Goal: Transaction & Acquisition: Purchase product/service

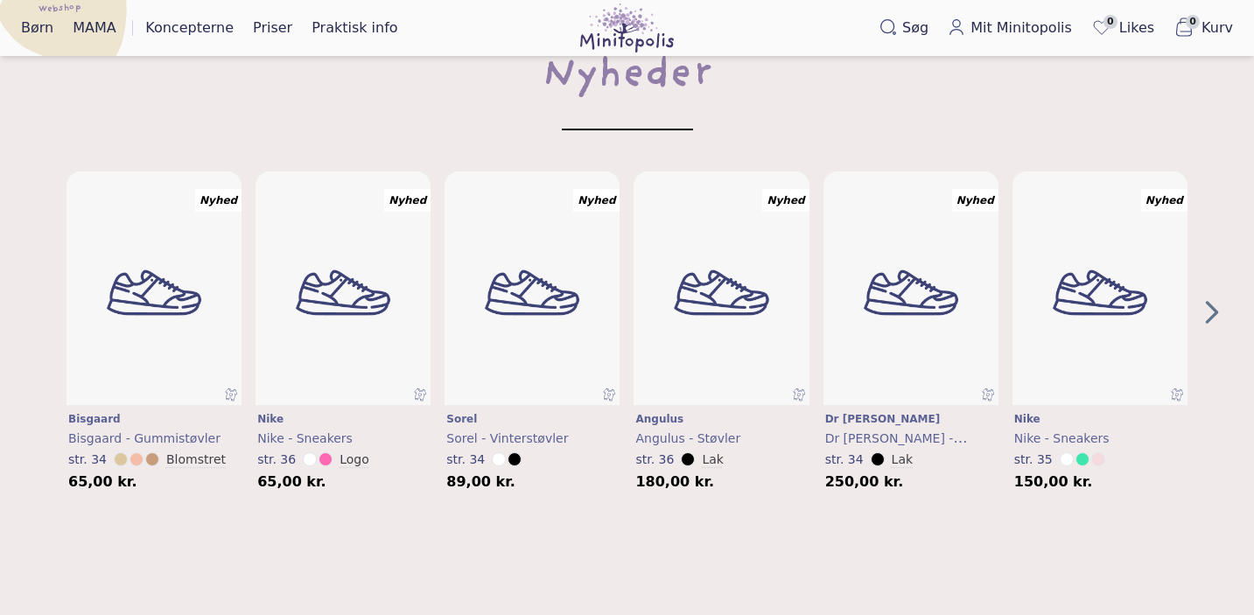
scroll to position [681, 0]
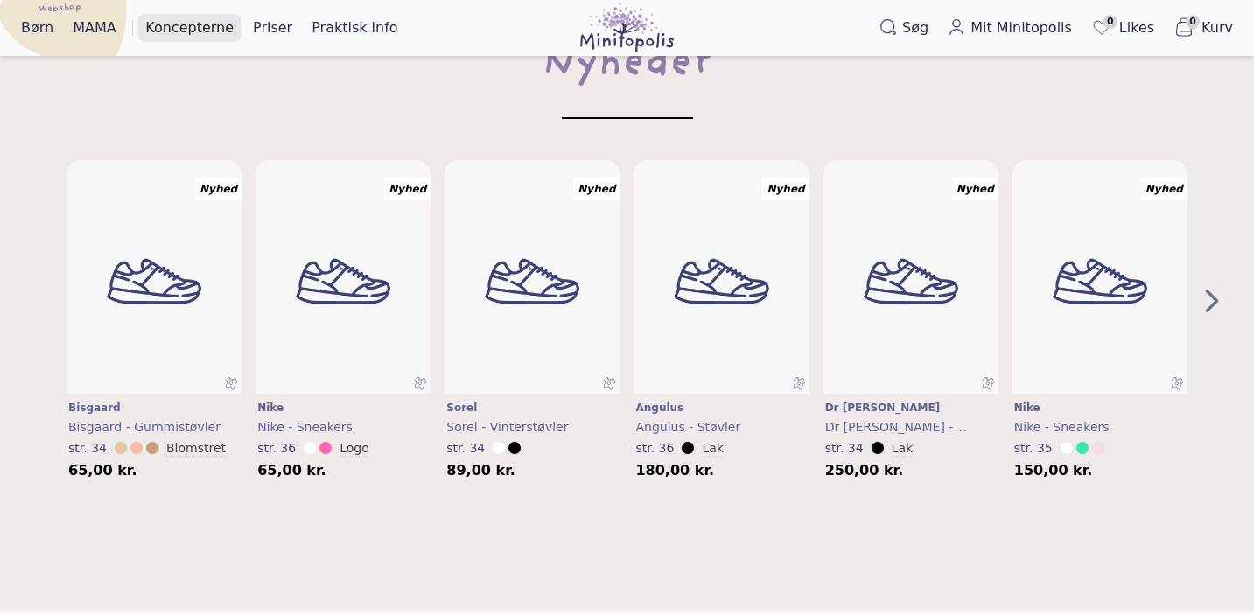
click at [197, 28] on link "Koncepterne" at bounding box center [189, 28] width 102 height 28
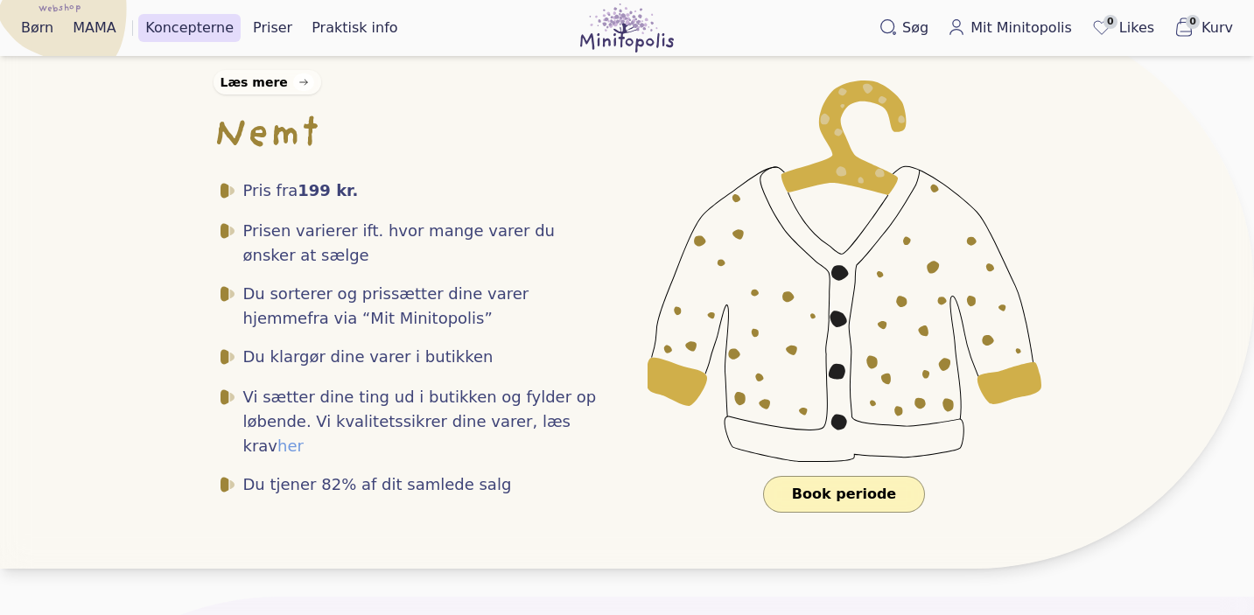
scroll to position [457, 0]
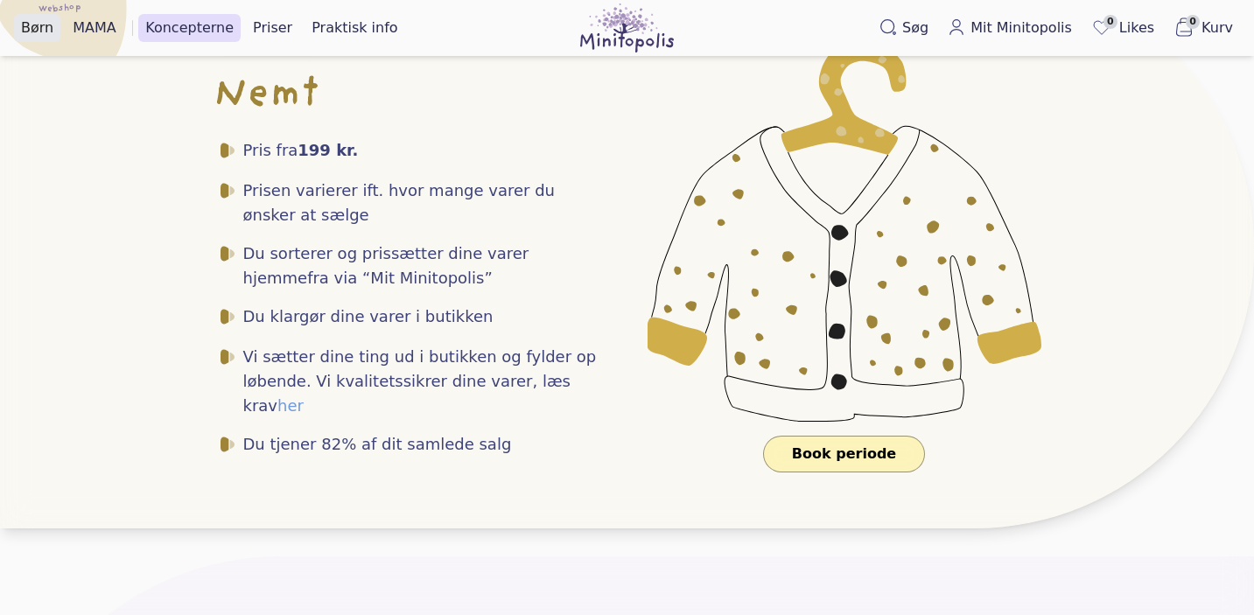
click at [35, 24] on link "Børn" at bounding box center [37, 28] width 46 height 28
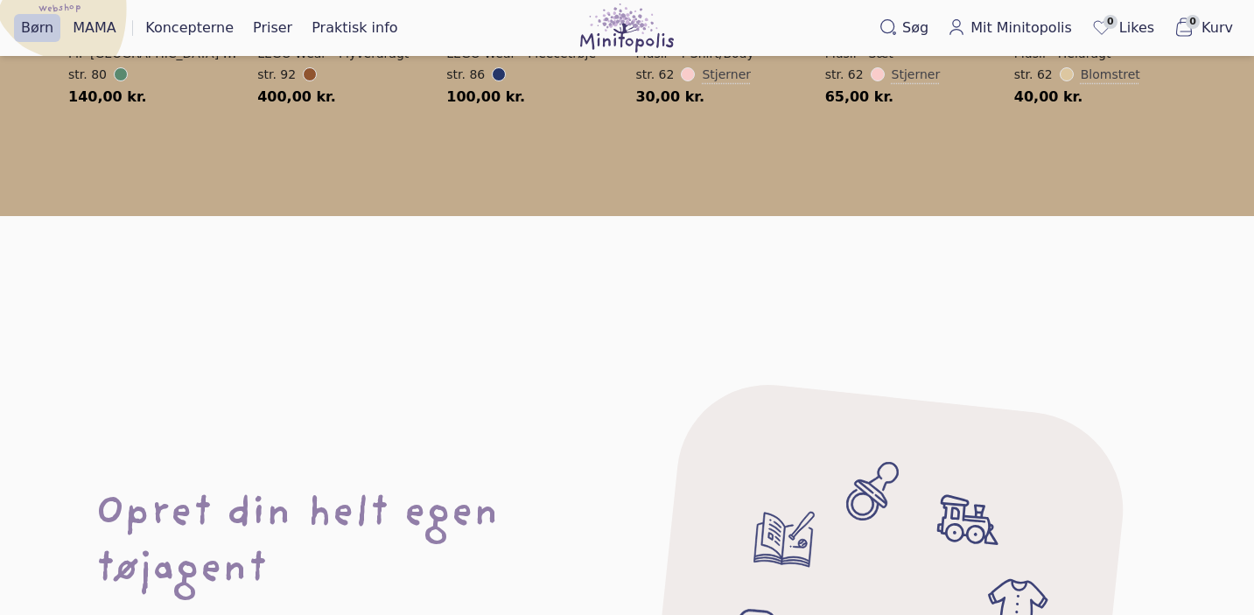
scroll to position [1122, 0]
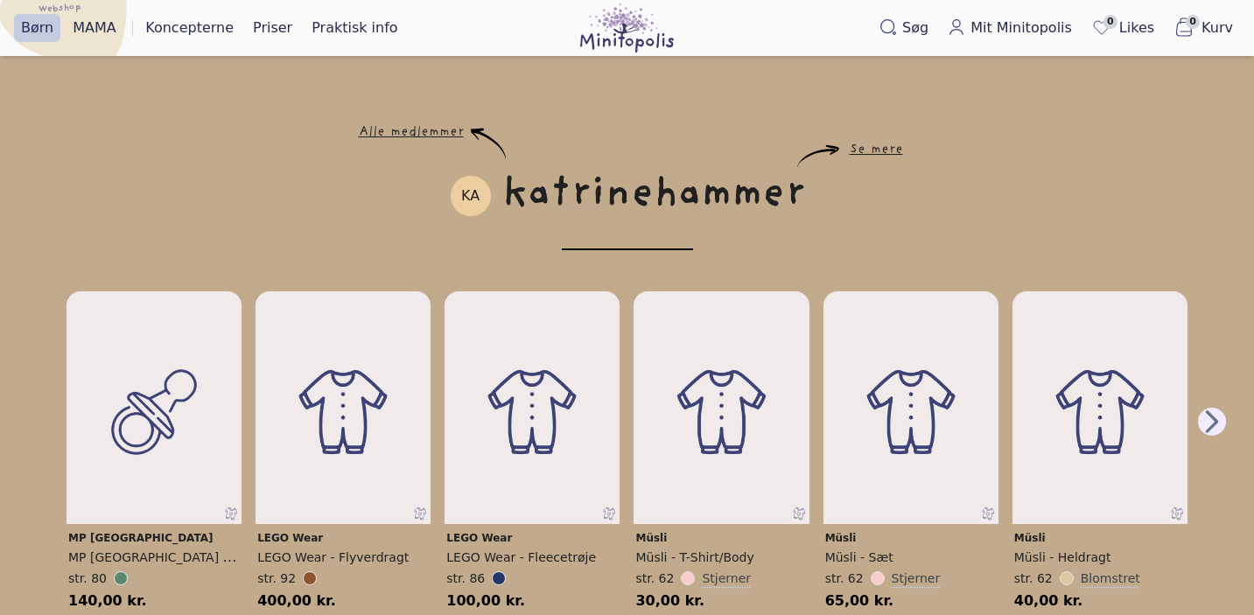
click at [1207, 414] on icon "Next Page" at bounding box center [1211, 421] width 13 height 23
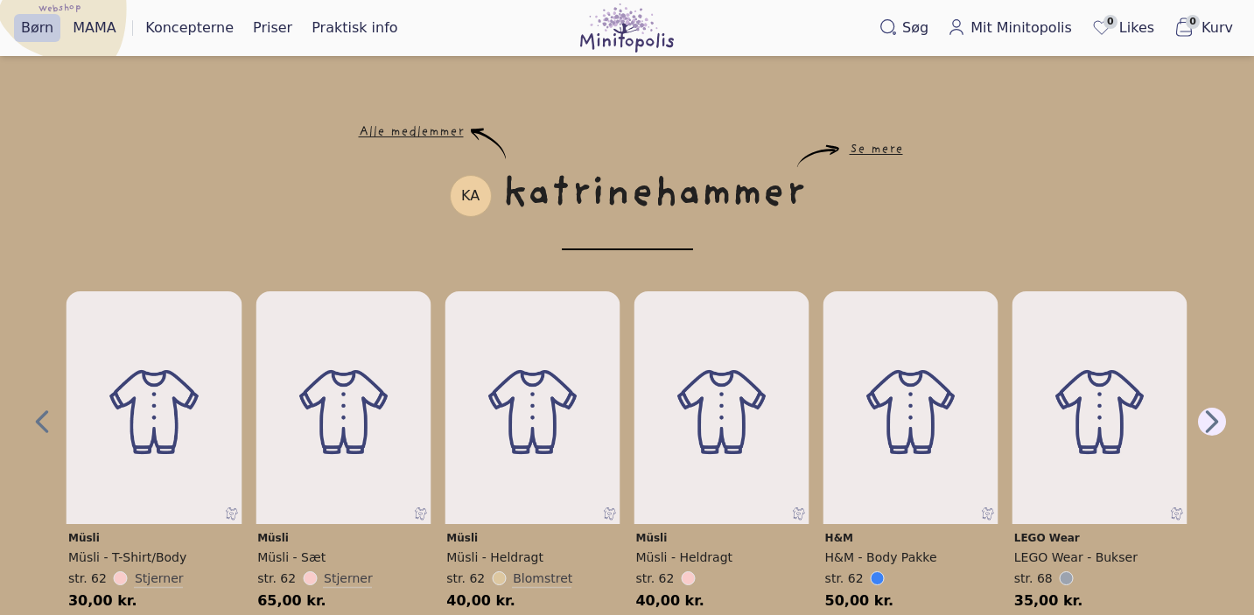
click at [1208, 415] on icon "Next Page" at bounding box center [1211, 421] width 13 height 23
click at [1208, 416] on icon "Next Page" at bounding box center [1211, 422] width 26 height 28
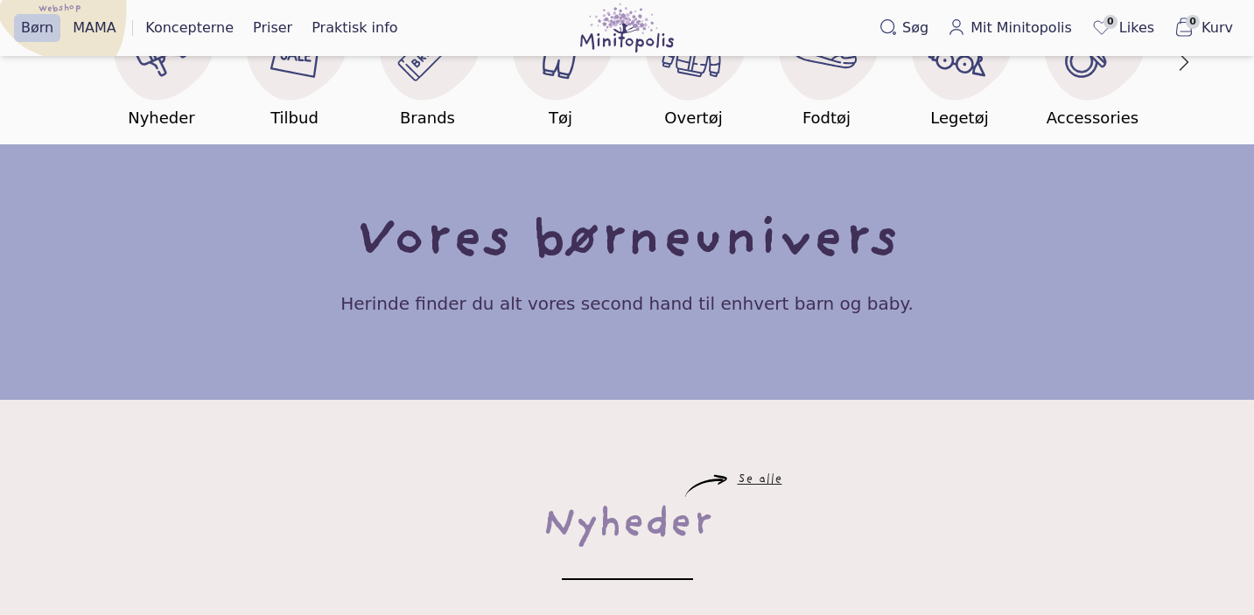
scroll to position [0, 0]
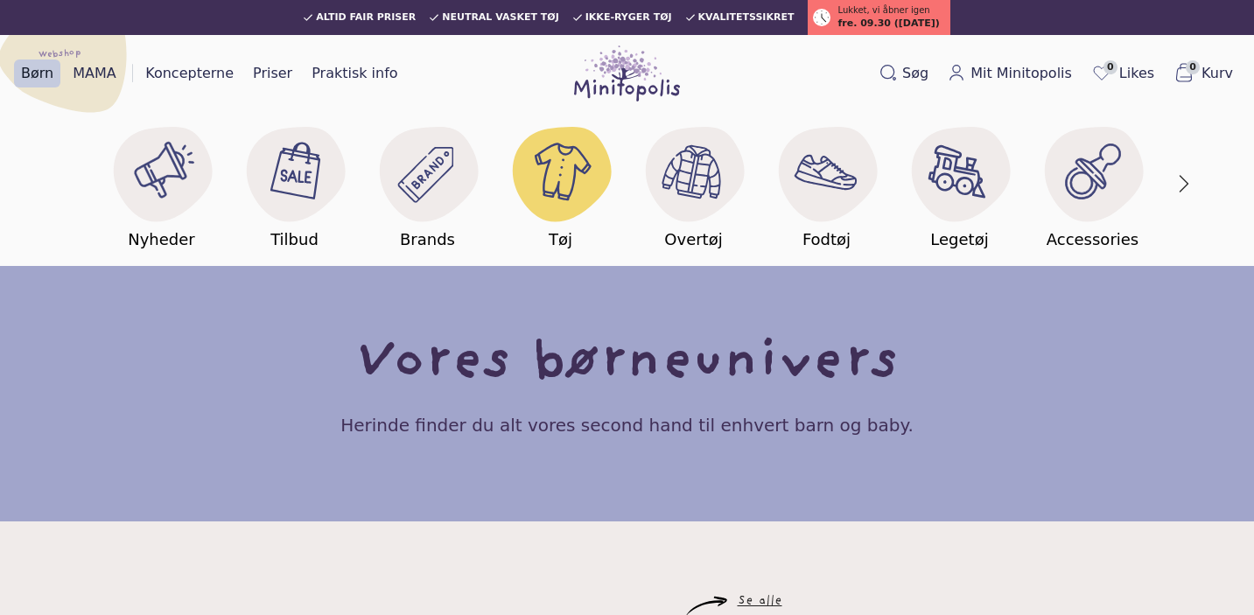
click at [560, 192] on image at bounding box center [560, 170] width 67 height 67
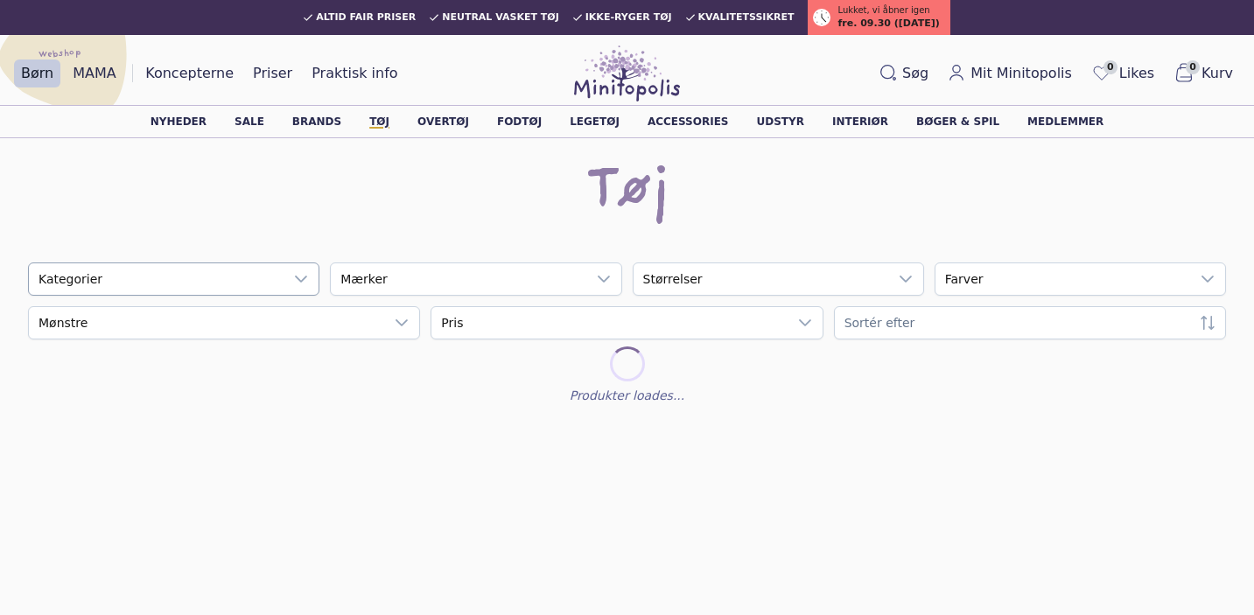
click at [302, 283] on icon at bounding box center [301, 279] width 14 height 14
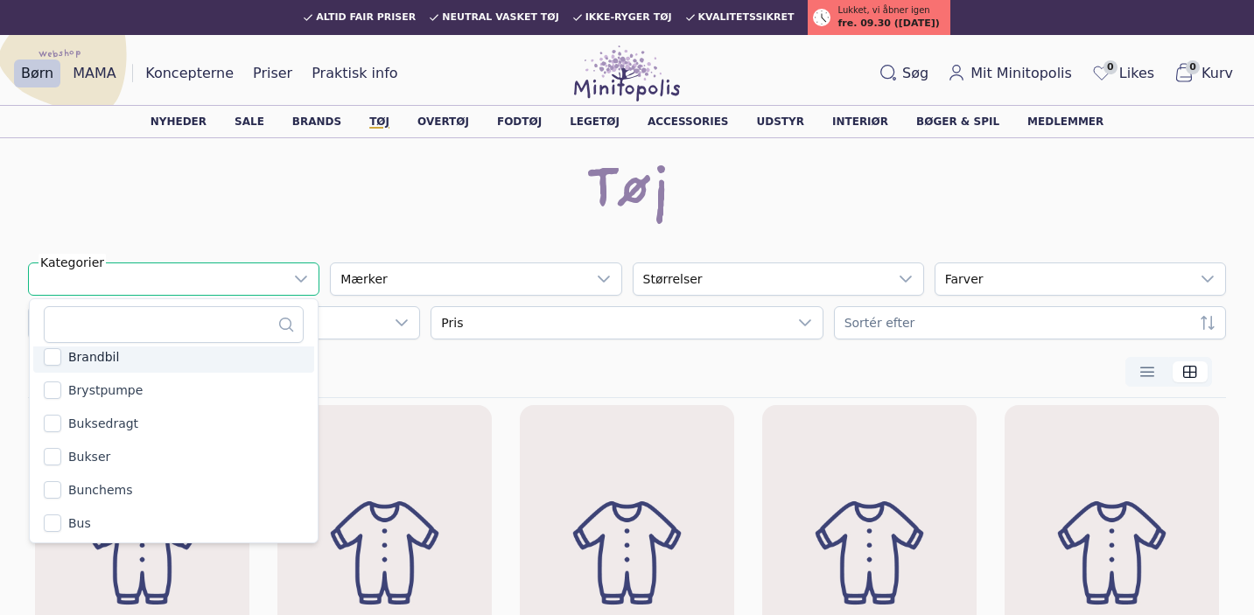
scroll to position [3959, 0]
click at [261, 213] on div "Tøj" at bounding box center [627, 192] width 1198 height 56
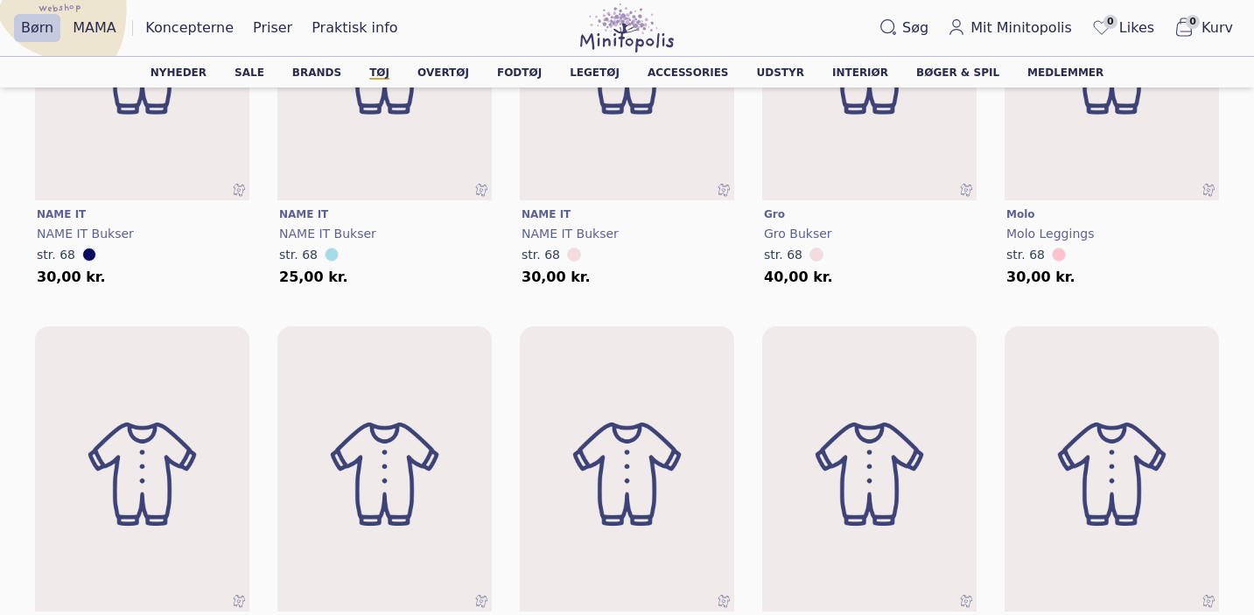
scroll to position [3447, 0]
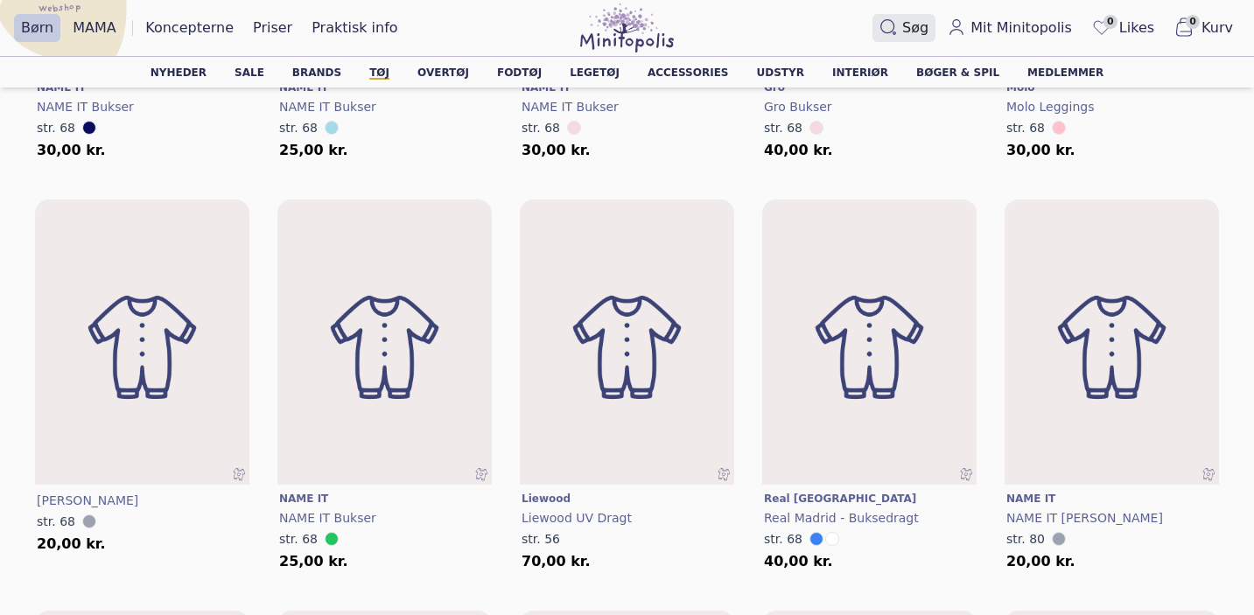
click at [913, 23] on button "Søg" at bounding box center [903, 28] width 63 height 28
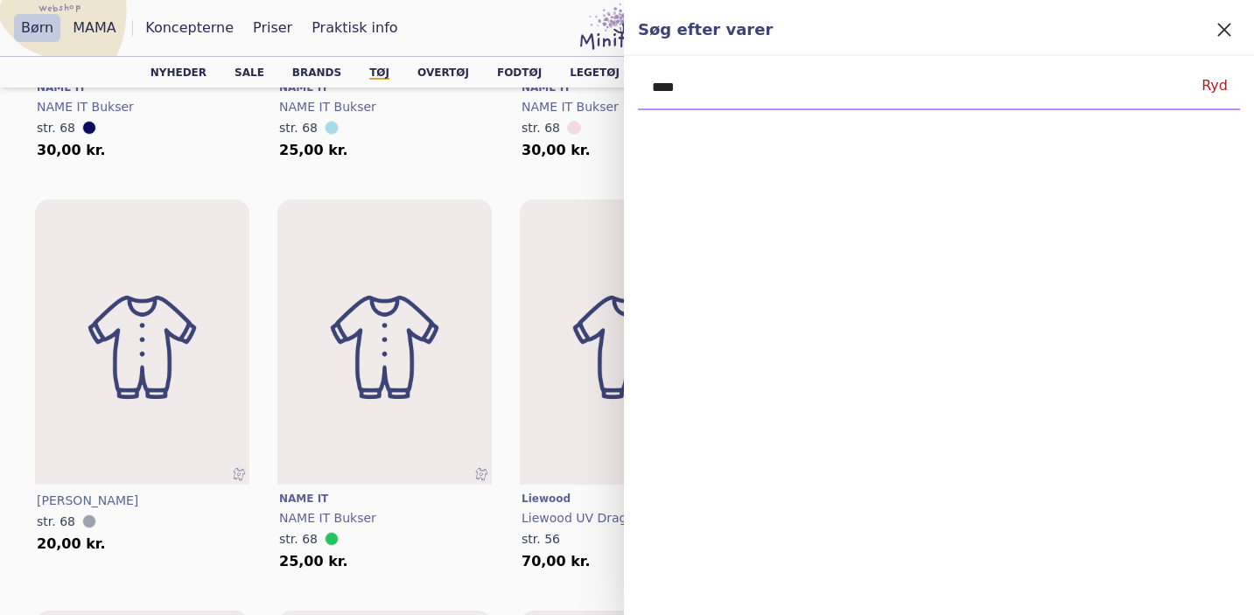
type input "****"
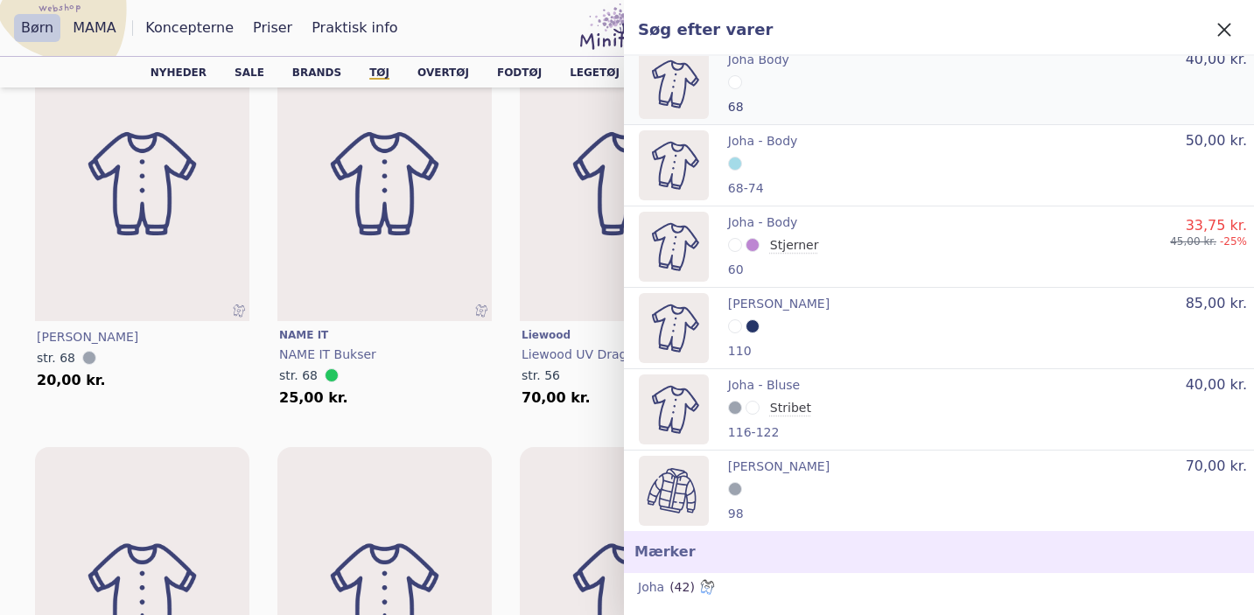
scroll to position [3632, 0]
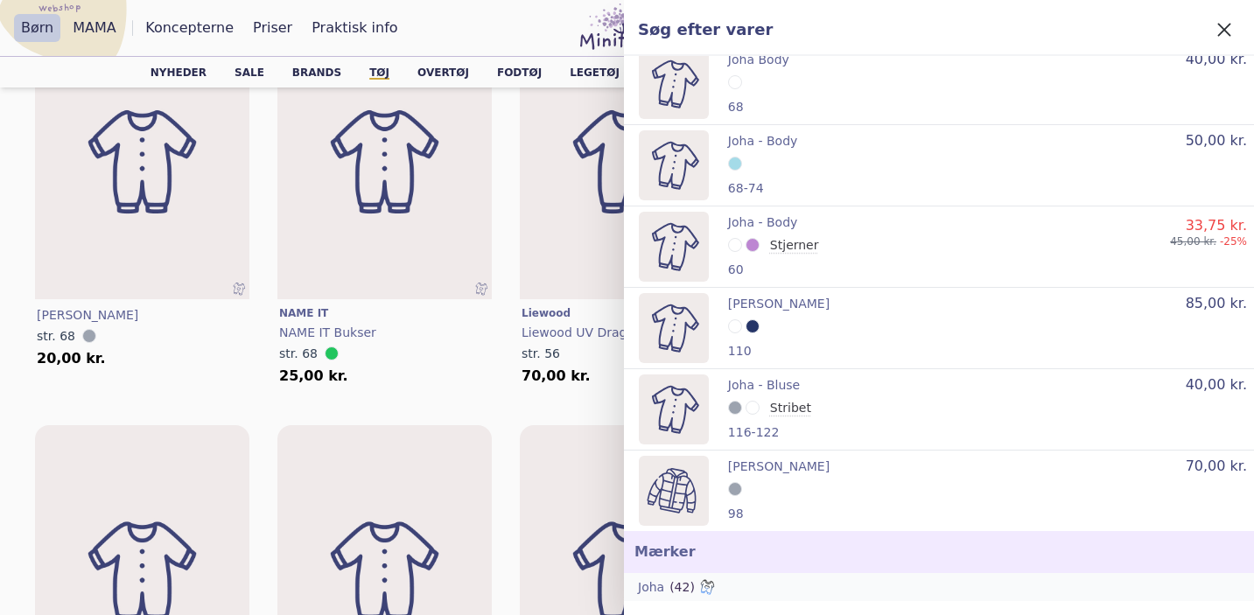
click at [669, 591] on p "(42)" at bounding box center [681, 587] width 25 height 14
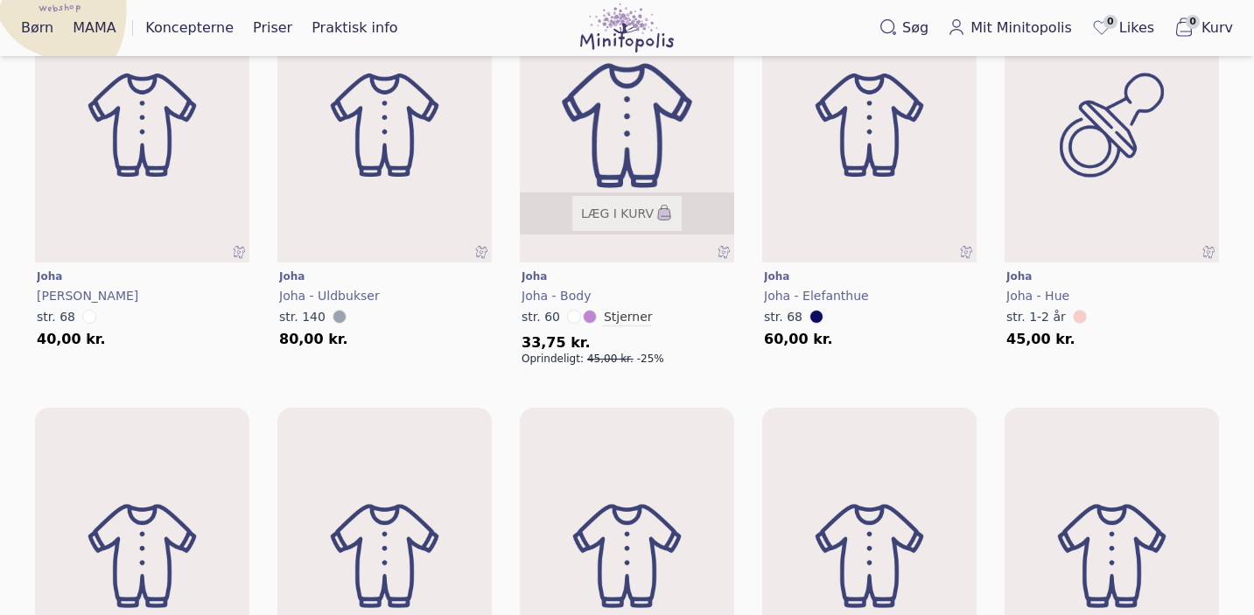
scroll to position [1351, 0]
